Goal: Check status: Check status

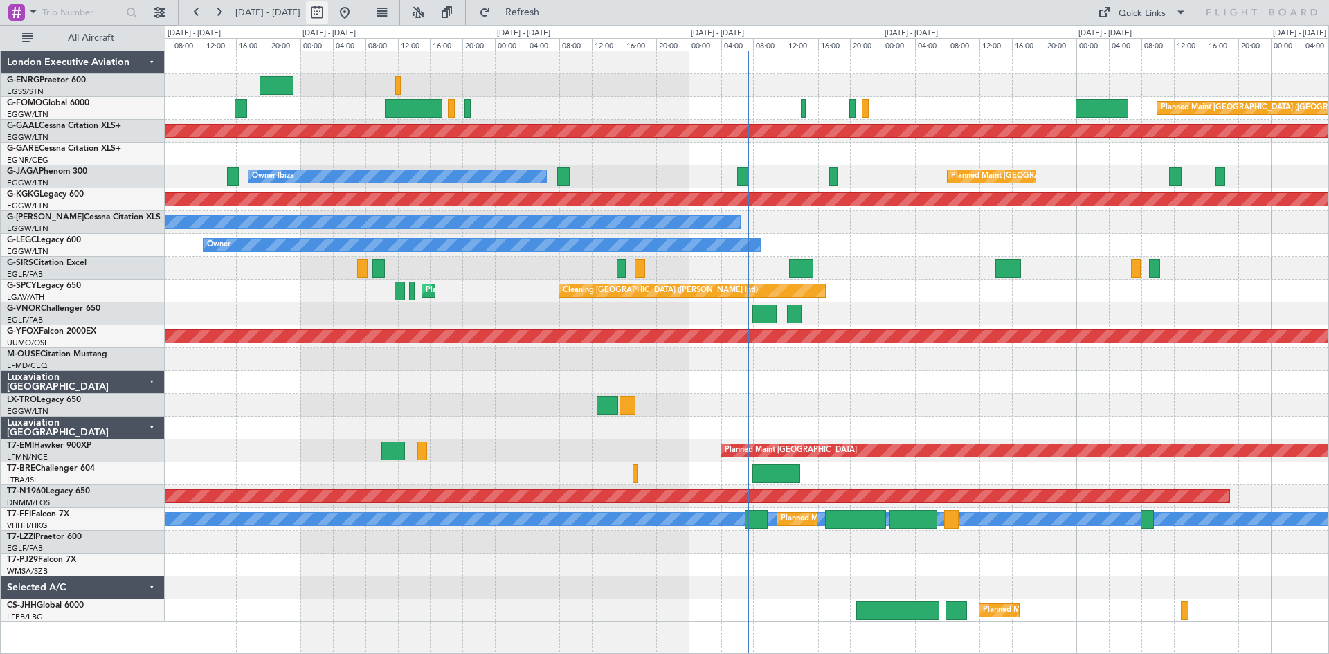
click at [328, 12] on button at bounding box center [317, 12] width 22 height 22
select select "8"
select select "2025"
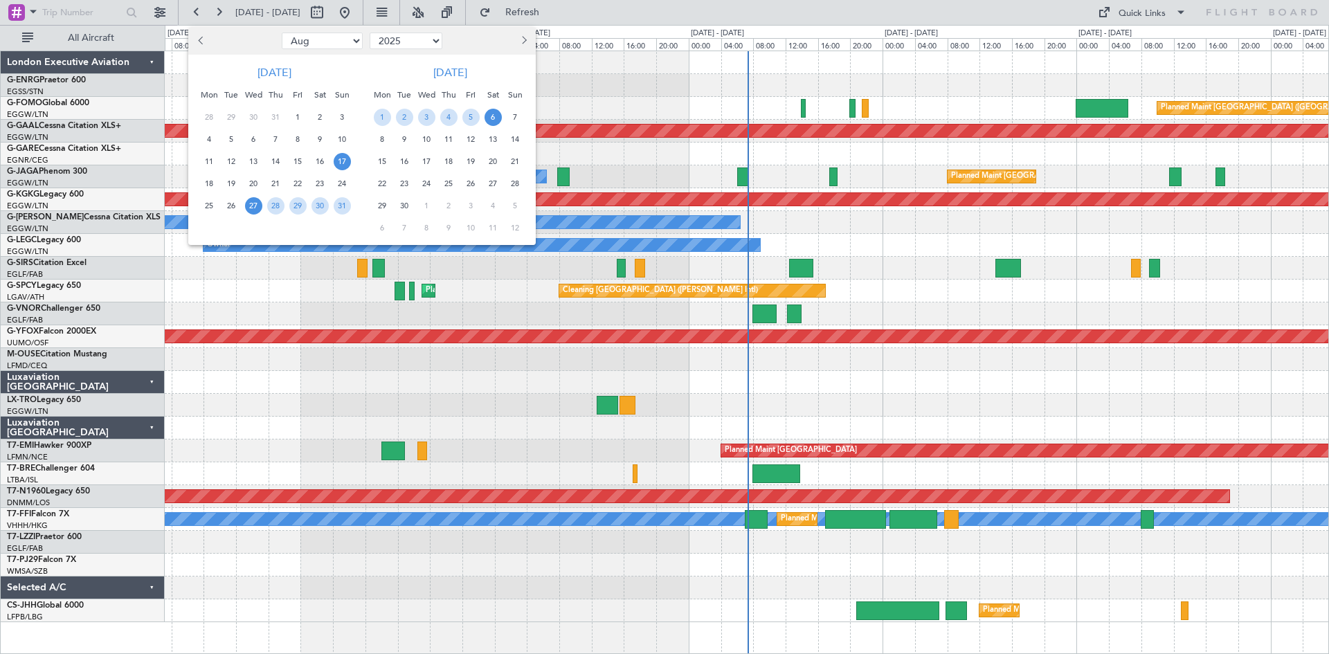
click at [343, 156] on span "17" at bounding box center [342, 161] width 17 height 17
click at [347, 209] on span "31" at bounding box center [342, 205] width 17 height 17
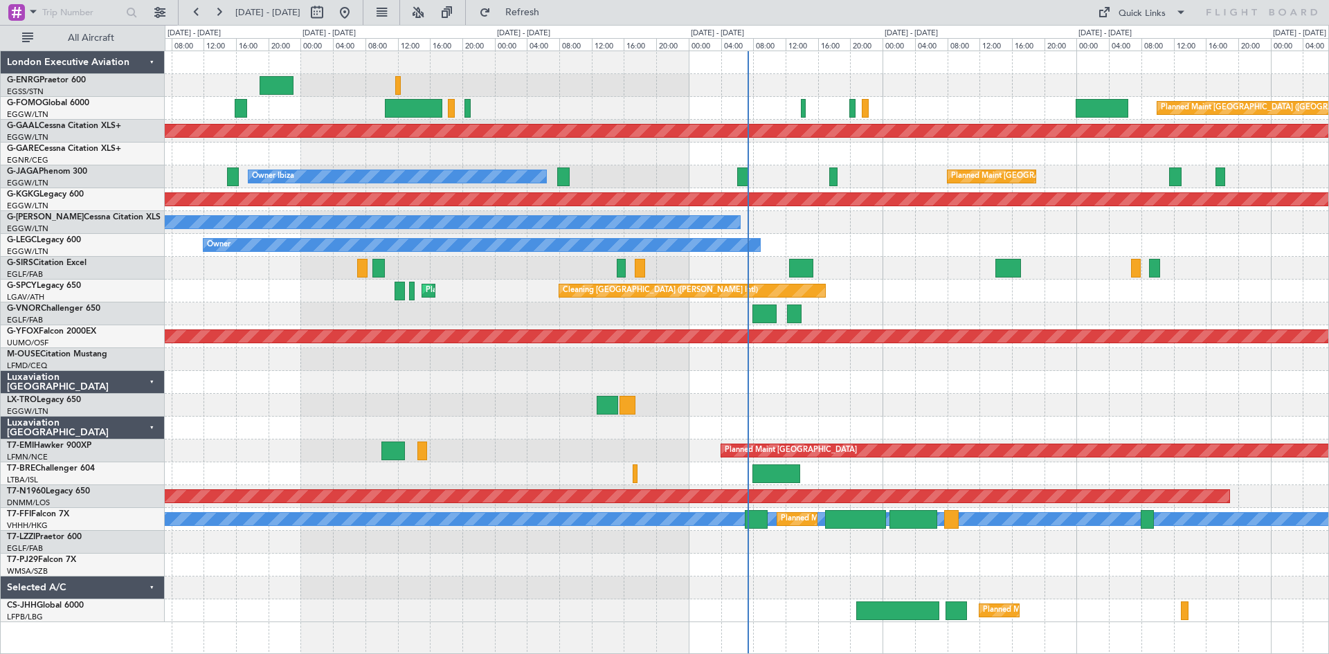
click at [347, 209] on span "31" at bounding box center [342, 205] width 17 height 17
click at [343, 202] on span "31" at bounding box center [342, 205] width 17 height 17
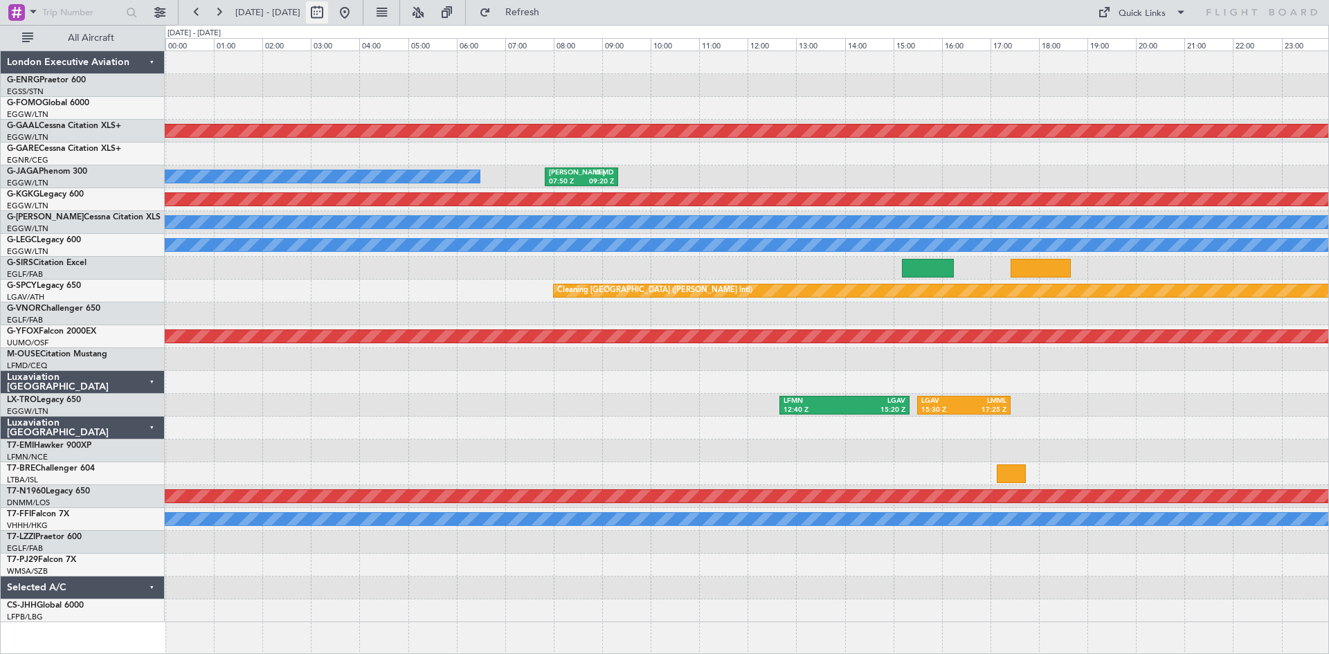
click at [328, 13] on button at bounding box center [317, 12] width 22 height 22
select select "8"
select select "2025"
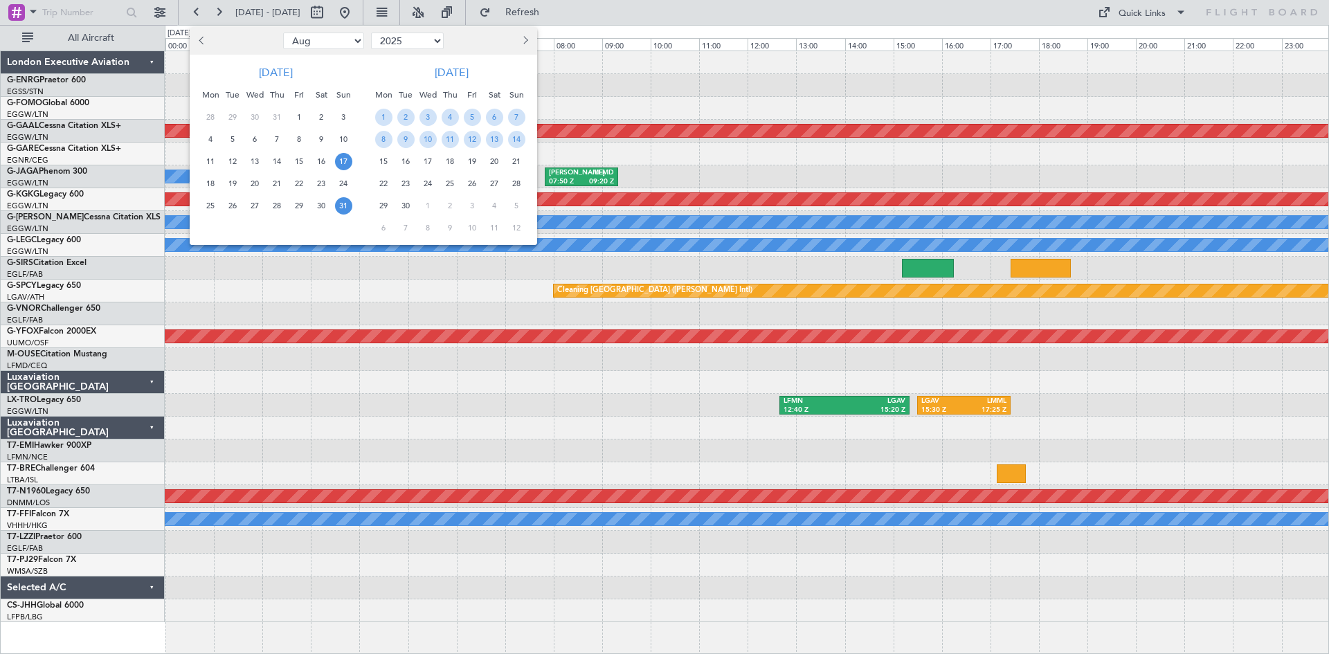
click at [348, 161] on span "17" at bounding box center [343, 161] width 17 height 17
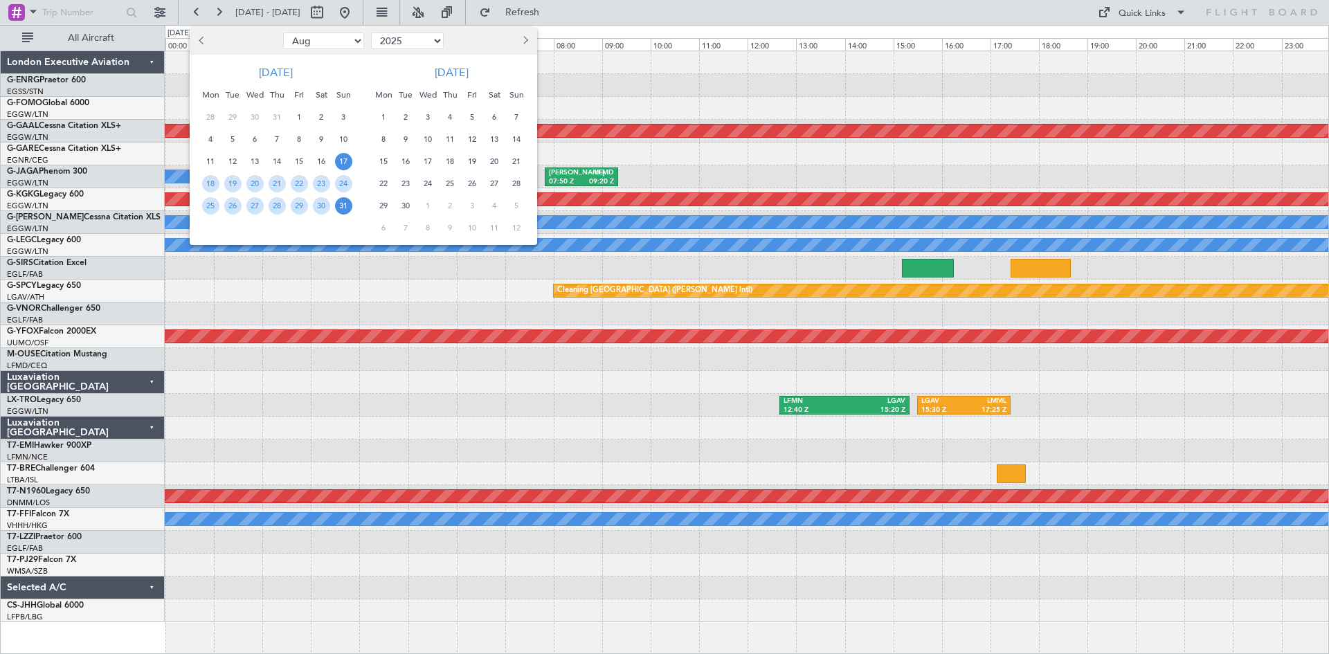
click at [348, 207] on span "31" at bounding box center [343, 205] width 17 height 17
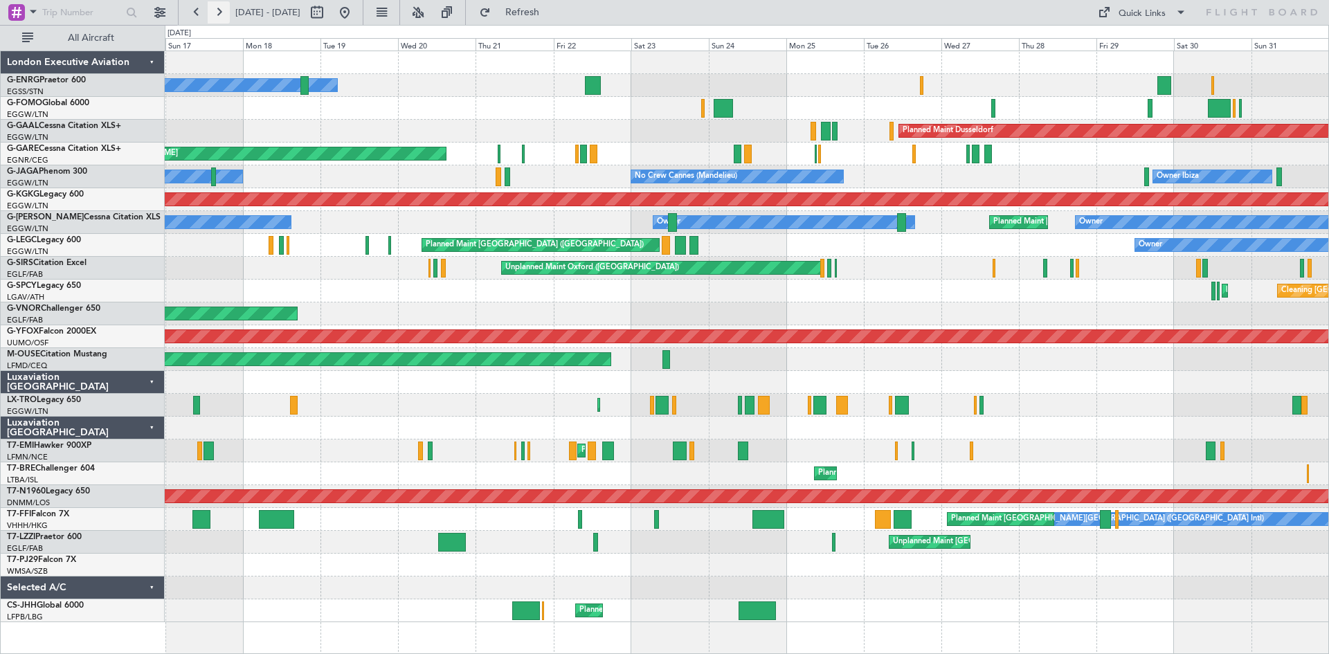
click at [221, 14] on button at bounding box center [219, 12] width 22 height 22
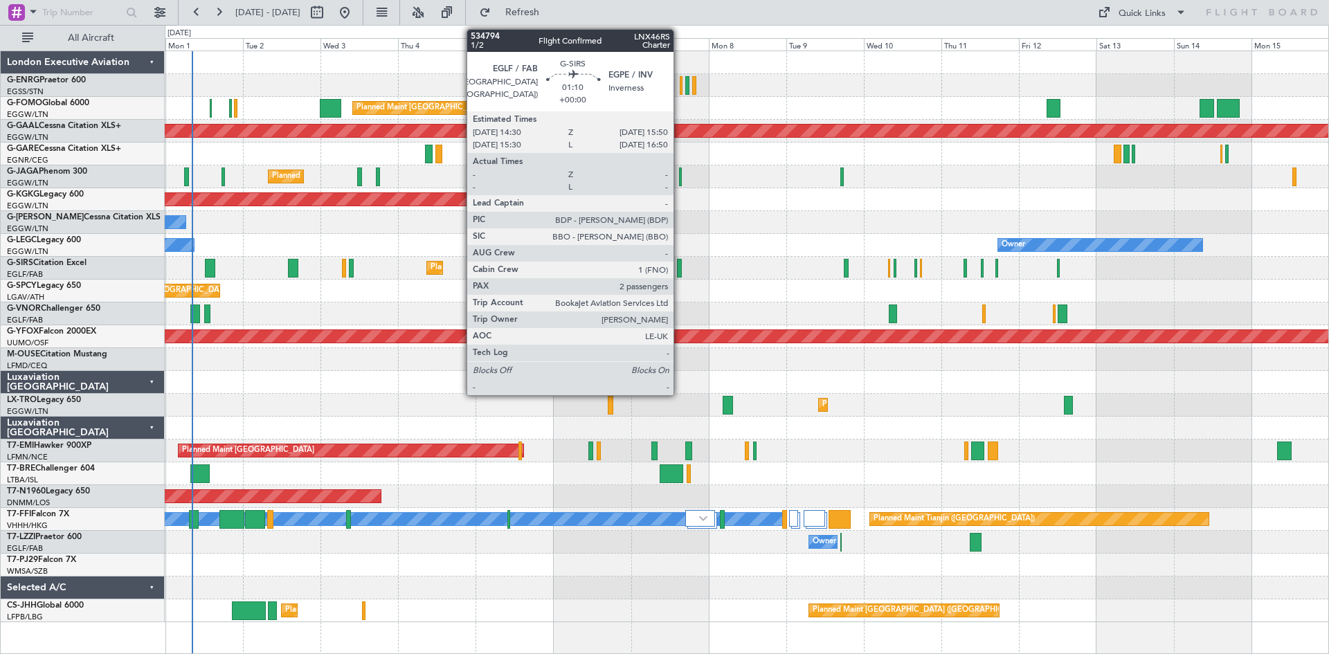
click at [680, 270] on div at bounding box center [679, 268] width 5 height 19
